Goal: Information Seeking & Learning: Learn about a topic

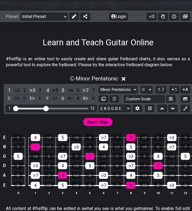
scroll to position [64, 5]
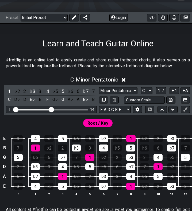
drag, startPoint x: 46, startPoint y: 108, endPoint x: 52, endPoint y: 108, distance: 5.9
click at [52, 109] on input "Visible fret range" at bounding box center [51, 109] width 76 height 0
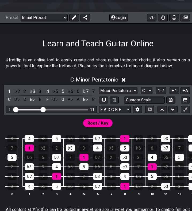
drag, startPoint x: 52, startPoint y: 108, endPoint x: 43, endPoint y: 109, distance: 9.7
click at [43, 109] on input "Visible fret range" at bounding box center [51, 109] width 76 height 0
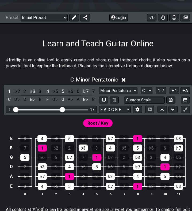
drag, startPoint x: 43, startPoint y: 109, endPoint x: 63, endPoint y: 112, distance: 21.1
click at [63, 109] on input "Visible fret range" at bounding box center [51, 109] width 76 height 0
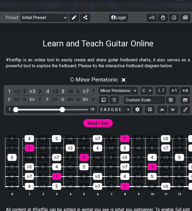
drag, startPoint x: 63, startPoint y: 112, endPoint x: 101, endPoint y: 112, distance: 37.5
drag, startPoint x: 61, startPoint y: 109, endPoint x: 97, endPoint y: 111, distance: 35.4
click at [89, 109] on input "Visible fret range" at bounding box center [51, 109] width 76 height 0
drag, startPoint x: 86, startPoint y: 109, endPoint x: 68, endPoint y: 108, distance: 18.2
click at [68, 109] on input "Visible fret range" at bounding box center [51, 109] width 76 height 0
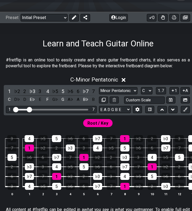
drag, startPoint x: 68, startPoint y: 108, endPoint x: 31, endPoint y: 108, distance: 37.2
click at [31, 109] on input "Visible fret range" at bounding box center [51, 109] width 76 height 0
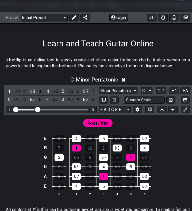
drag, startPoint x: 31, startPoint y: 108, endPoint x: 37, endPoint y: 109, distance: 6.5
click at [37, 109] on input "Visible fret range" at bounding box center [51, 109] width 76 height 0
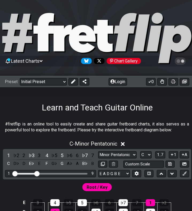
scroll to position [27, 6]
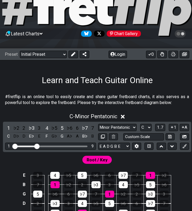
click option "Welcome to #fretflip!" at bounding box center [0, 0] width 0 height 0
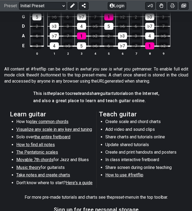
scroll to position [214, 7]
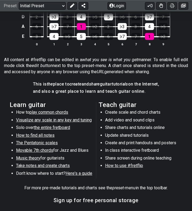
click at [47, 113] on span "play common chords" at bounding box center [48, 111] width 39 height 5
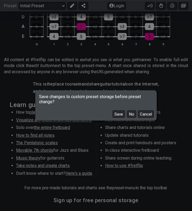
click at [131, 116] on button "No" at bounding box center [131, 113] width 9 height 7
select select "/common-guitar-chords"
